Goal: Navigation & Orientation: Find specific page/section

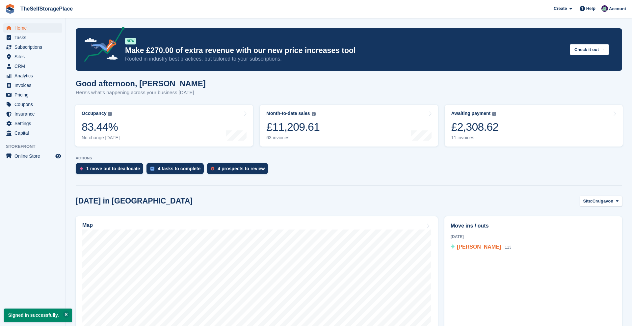
click at [495, 248] on span "Kieran McParland" at bounding box center [479, 247] width 44 height 6
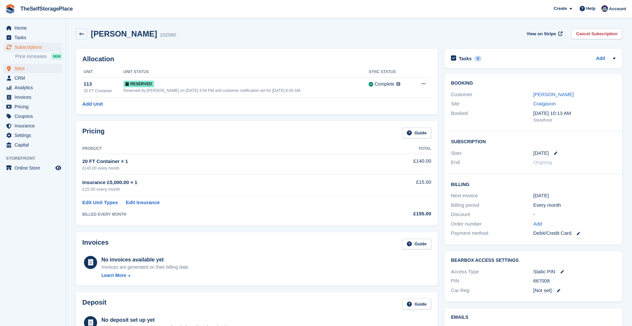
click at [25, 66] on span "Sites" at bounding box center [33, 68] width 39 height 9
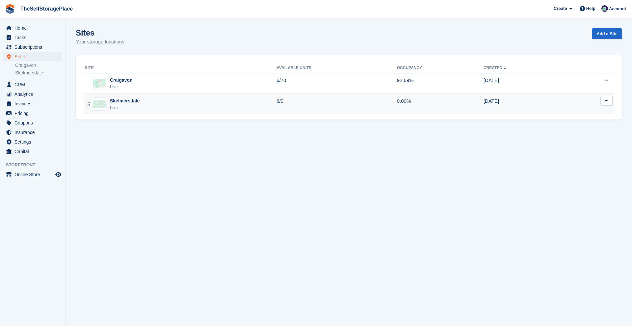
click at [148, 100] on div "Skelmersdale Live" at bounding box center [180, 103] width 191 height 13
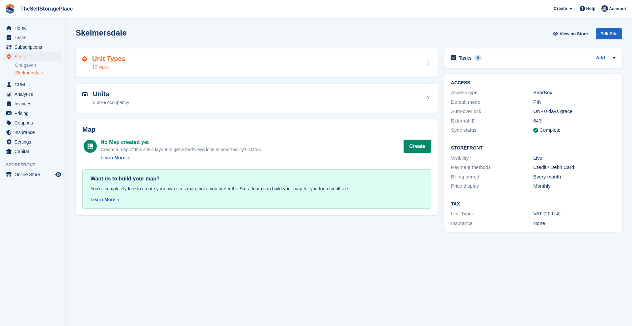
click at [136, 67] on div "Unit Types 10 types" at bounding box center [256, 63] width 349 height 16
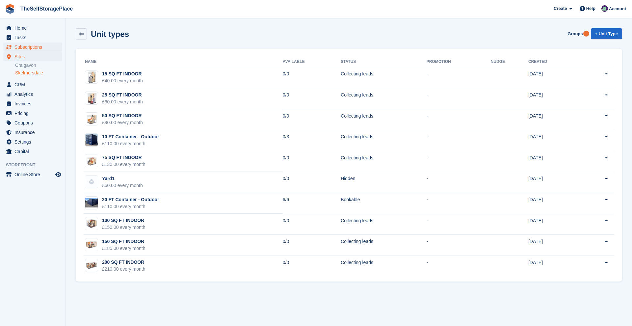
click at [33, 47] on span "Subscriptions" at bounding box center [33, 46] width 39 height 9
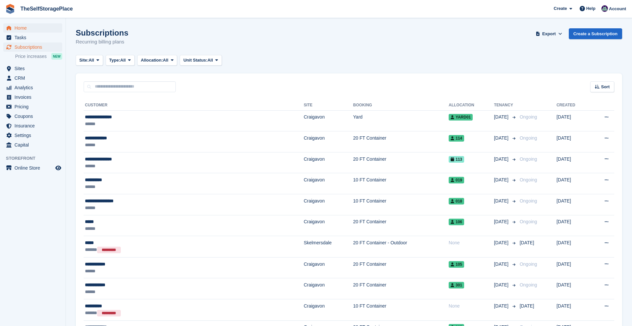
click at [29, 31] on span "Home" at bounding box center [33, 27] width 39 height 9
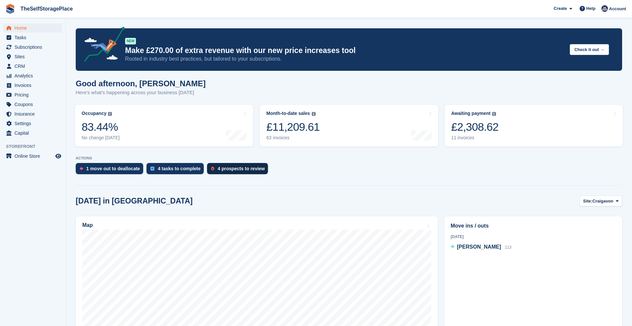
click at [237, 169] on div "4 prospects to review" at bounding box center [240, 168] width 47 height 5
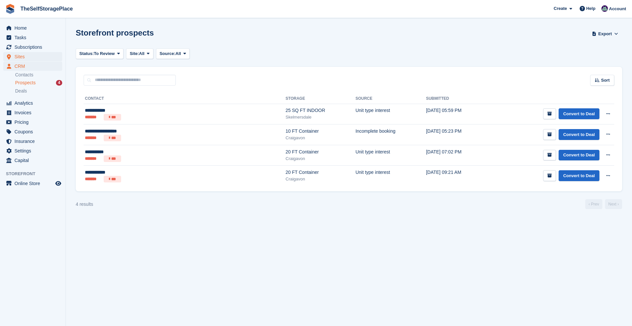
click at [46, 56] on span "Sites" at bounding box center [33, 56] width 39 height 9
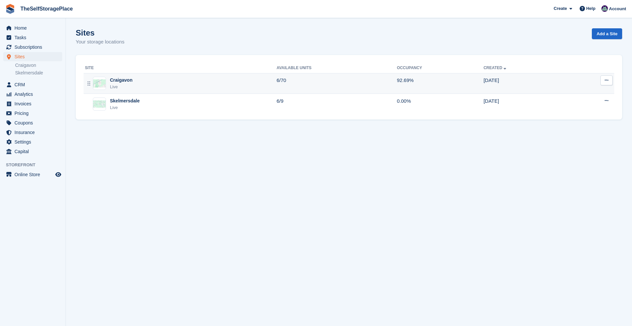
click at [154, 87] on div "Craigavon Live" at bounding box center [180, 83] width 191 height 13
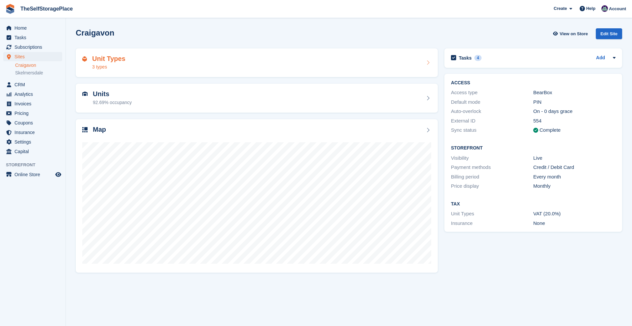
click at [188, 70] on div "Unit Types 3 types" at bounding box center [256, 63] width 349 height 16
